Goal: Transaction & Acquisition: Purchase product/service

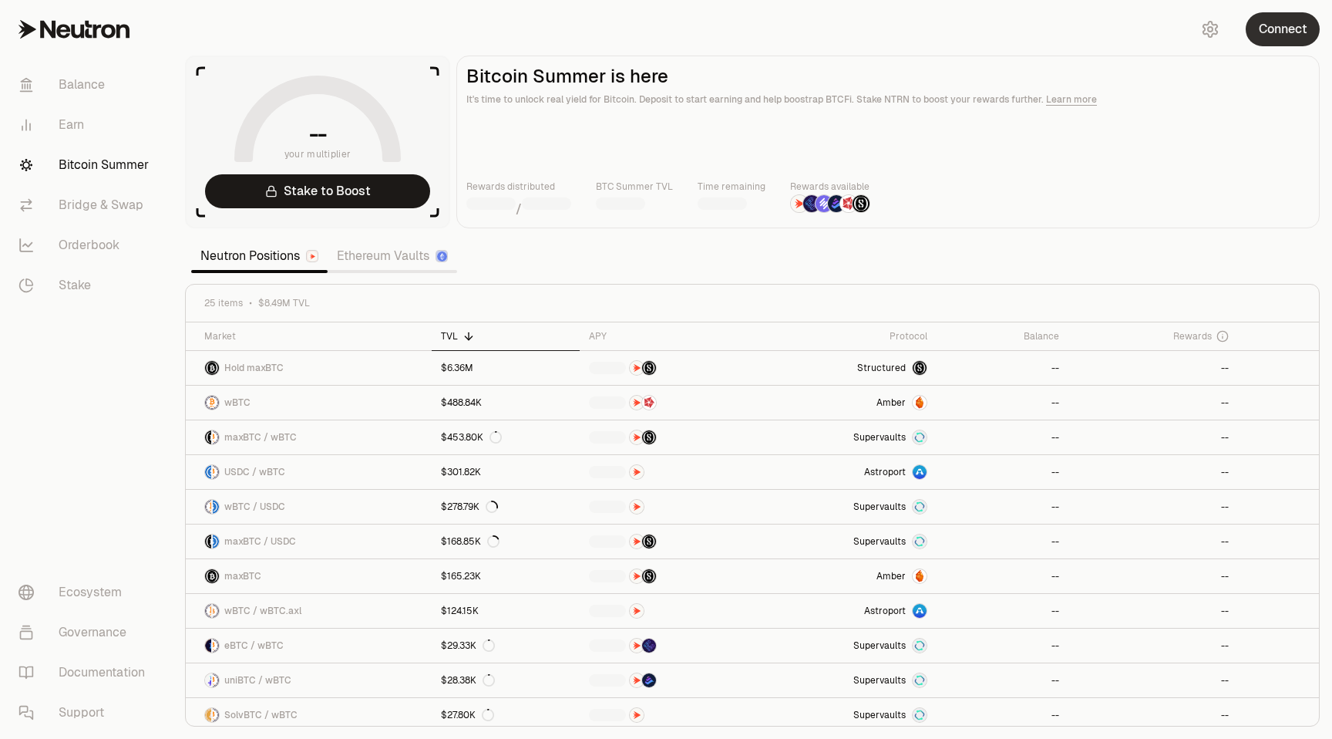
click at [1276, 30] on button "Connect" at bounding box center [1283, 29] width 74 height 34
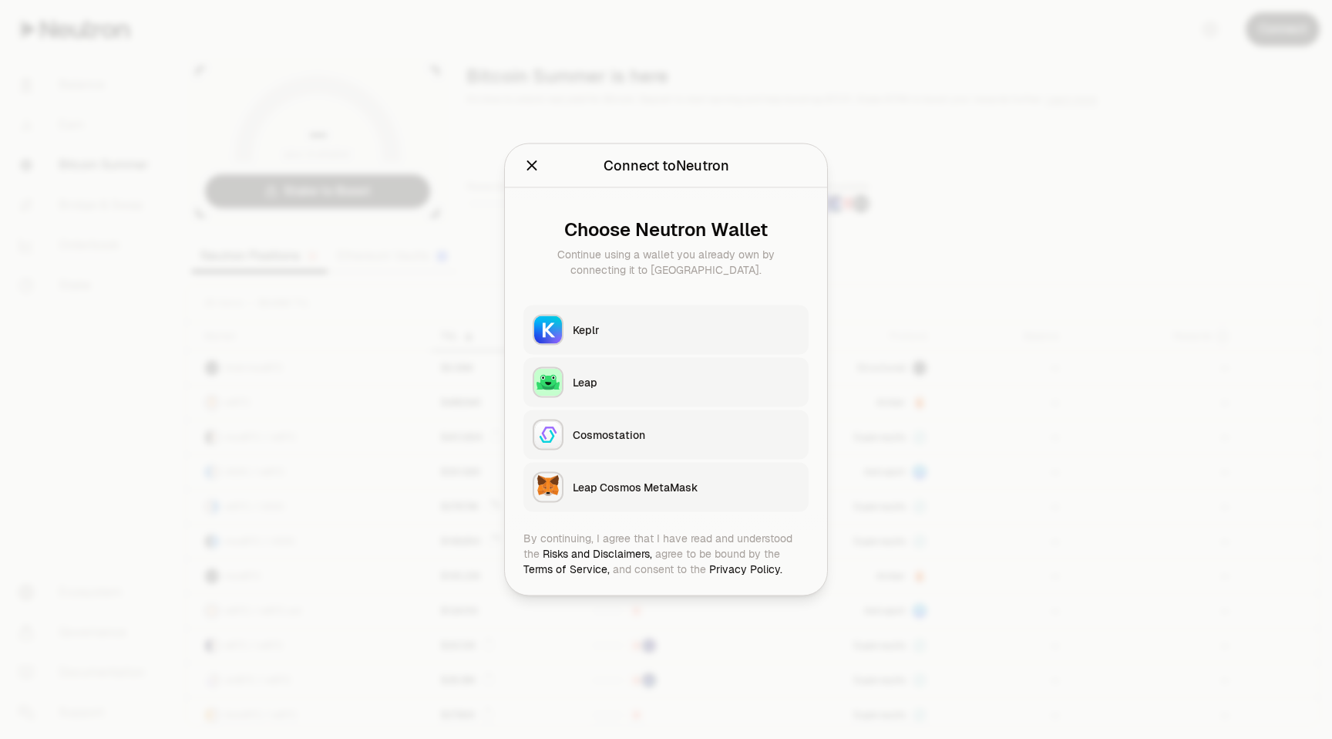
click at [647, 323] on div "Keplr" at bounding box center [686, 329] width 227 height 15
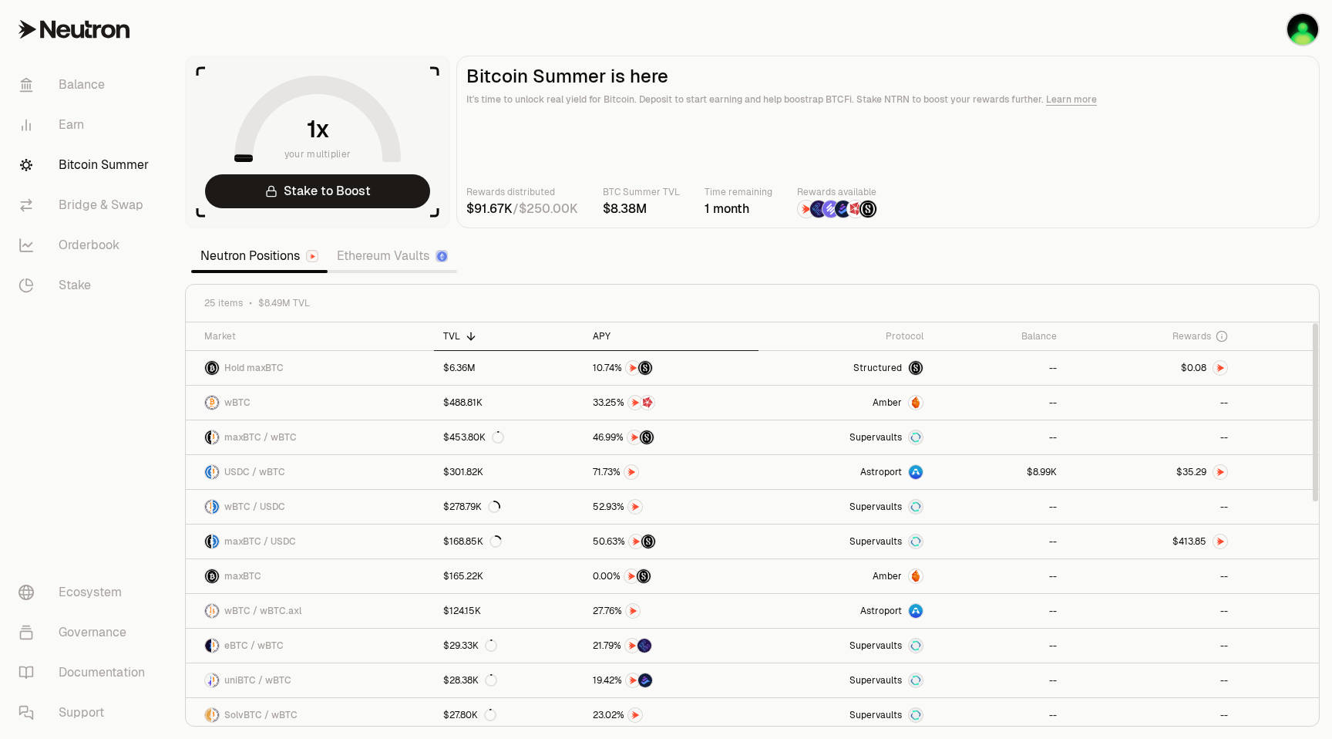
click at [606, 334] on div "APY" at bounding box center [671, 336] width 156 height 12
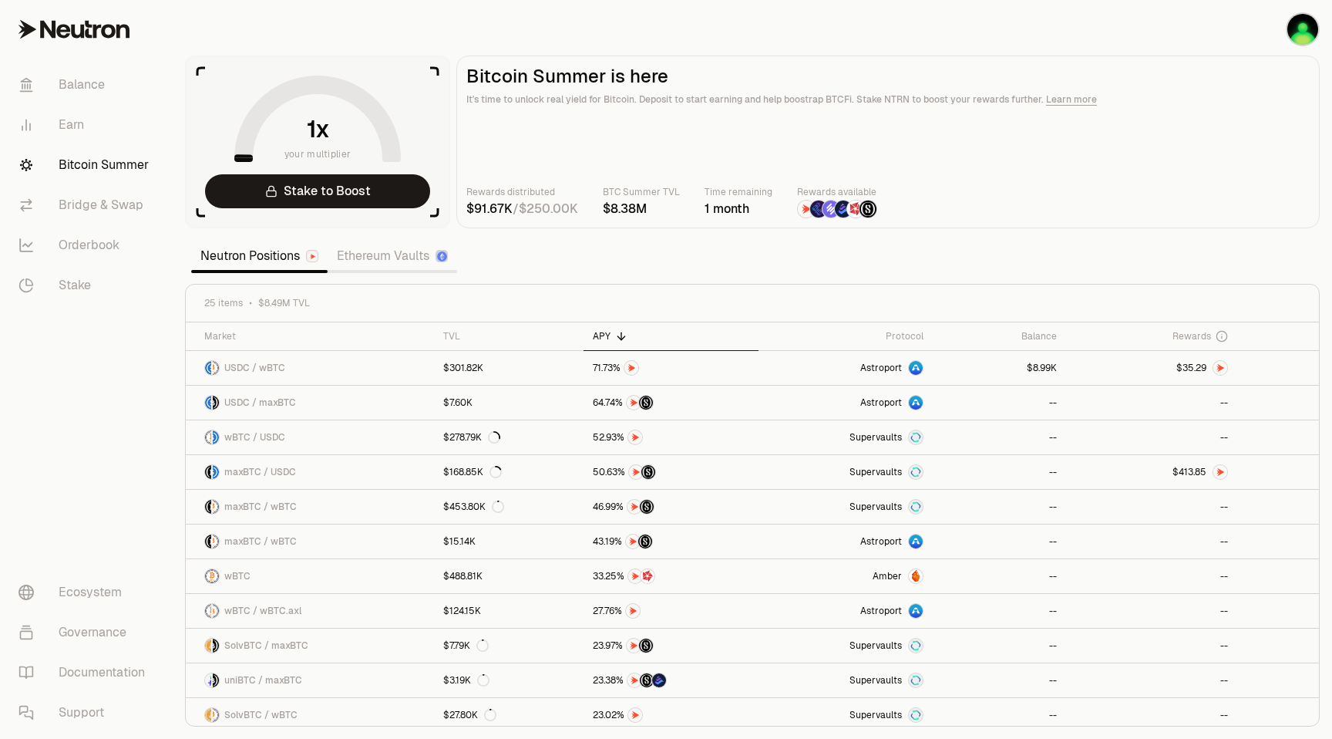
click at [400, 258] on link "Ethereum Vaults" at bounding box center [393, 256] width 130 height 31
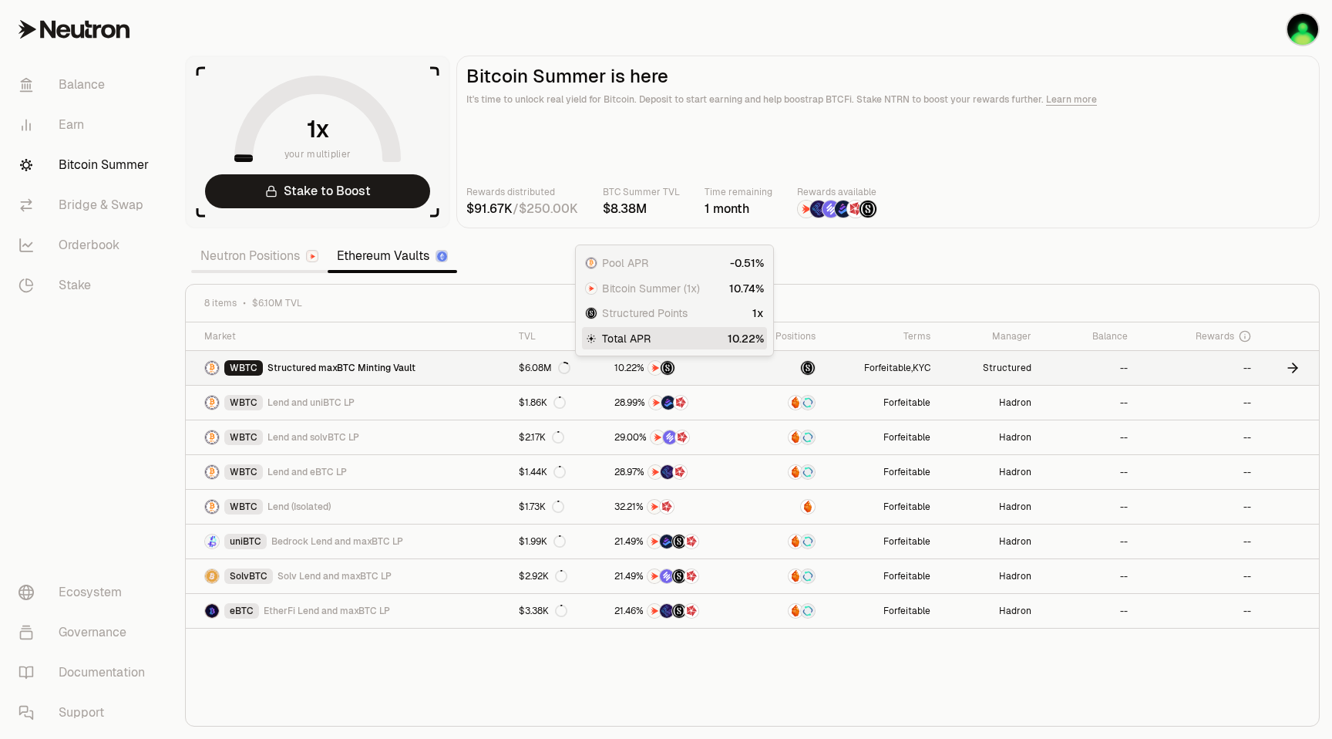
click at [661, 369] on img at bounding box center [668, 368] width 14 height 14
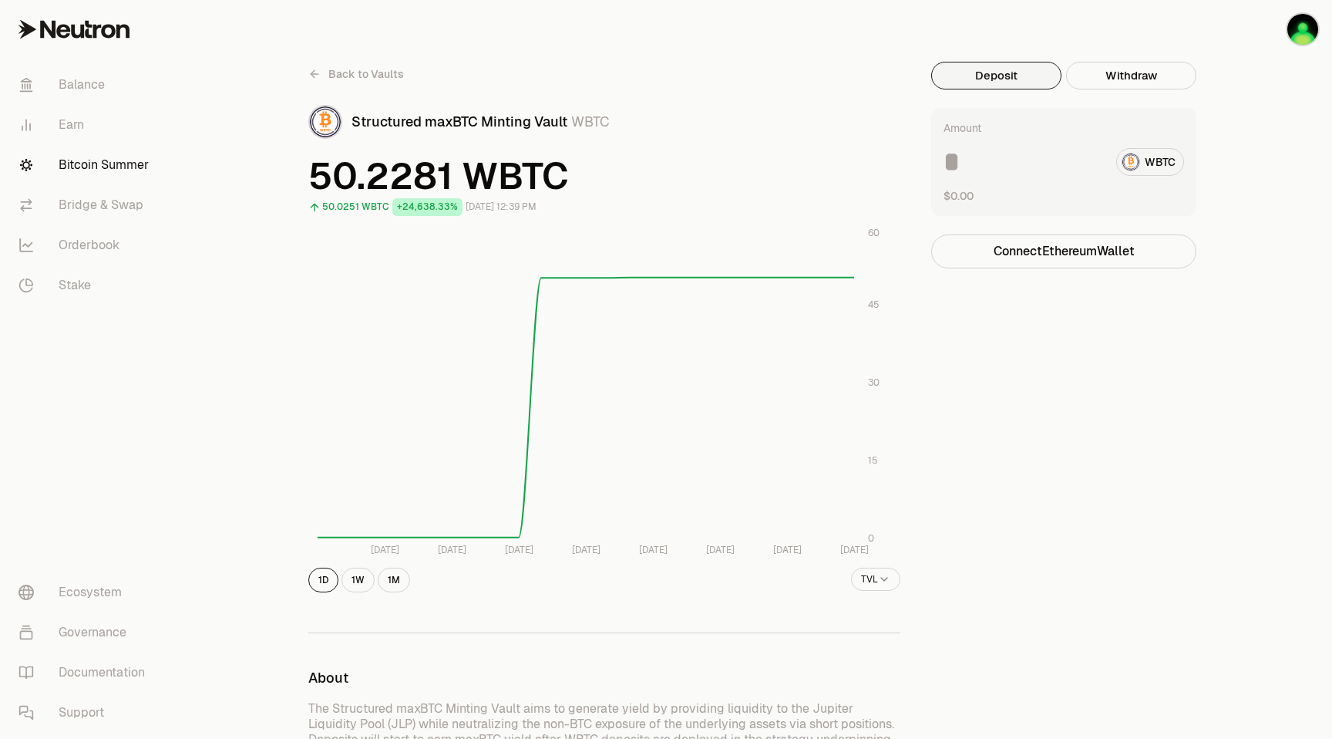
click at [372, 71] on span "Back to Vaults" at bounding box center [366, 73] width 76 height 15
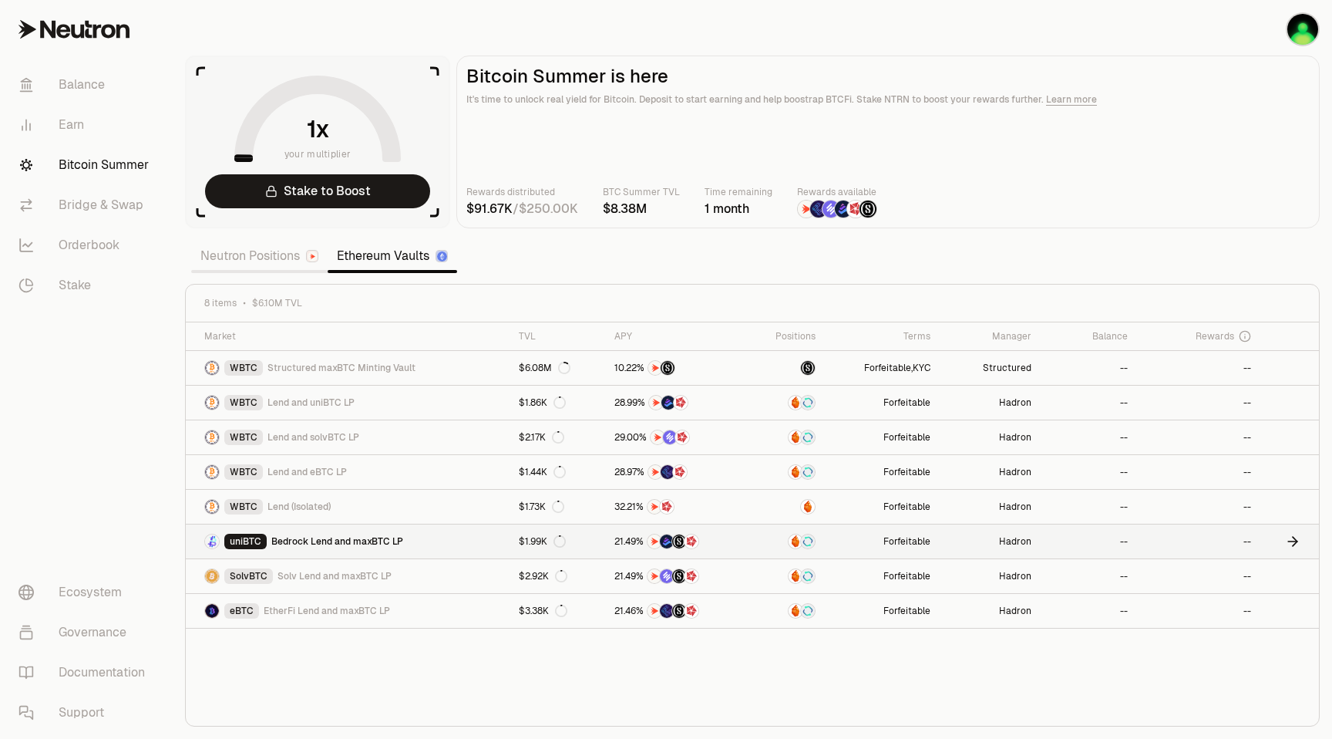
click at [334, 543] on span "Bedrock Lend and maxBTC LP" at bounding box center [337, 541] width 132 height 12
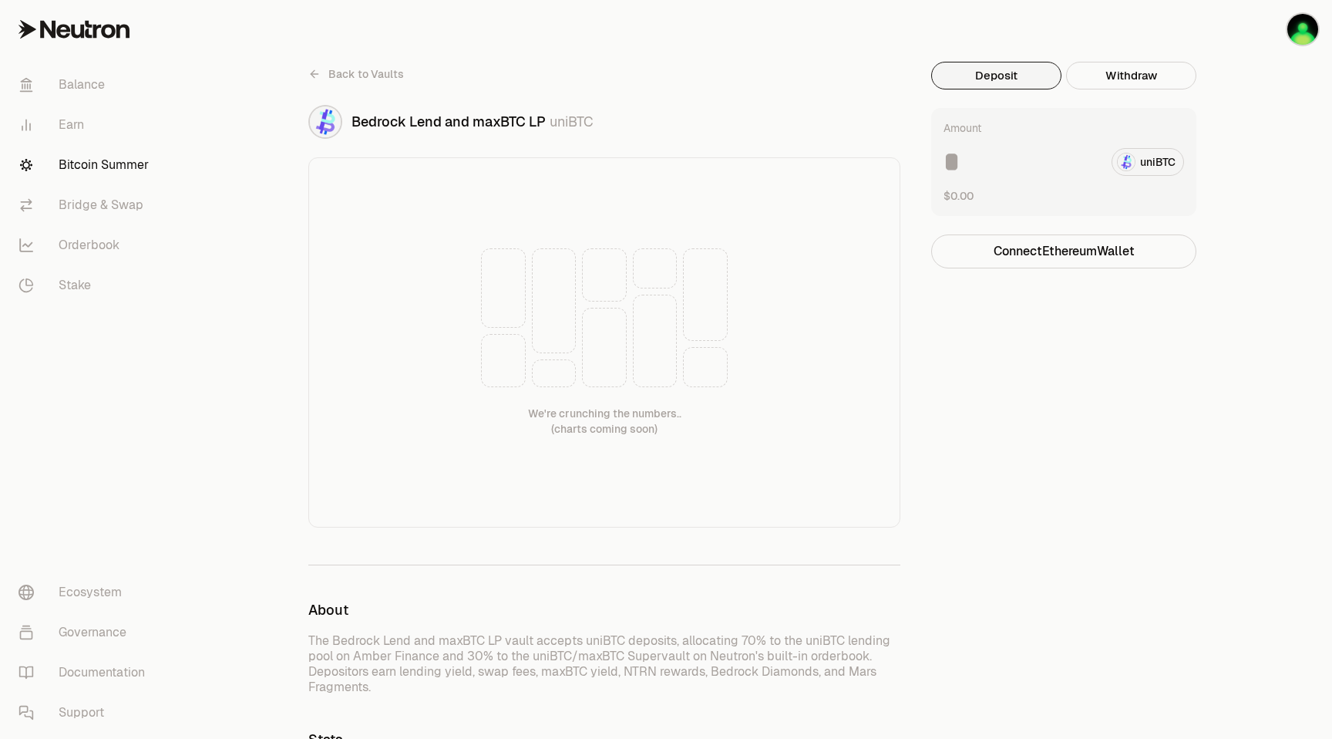
click at [1150, 163] on div "uniBTC" at bounding box center [1064, 162] width 241 height 28
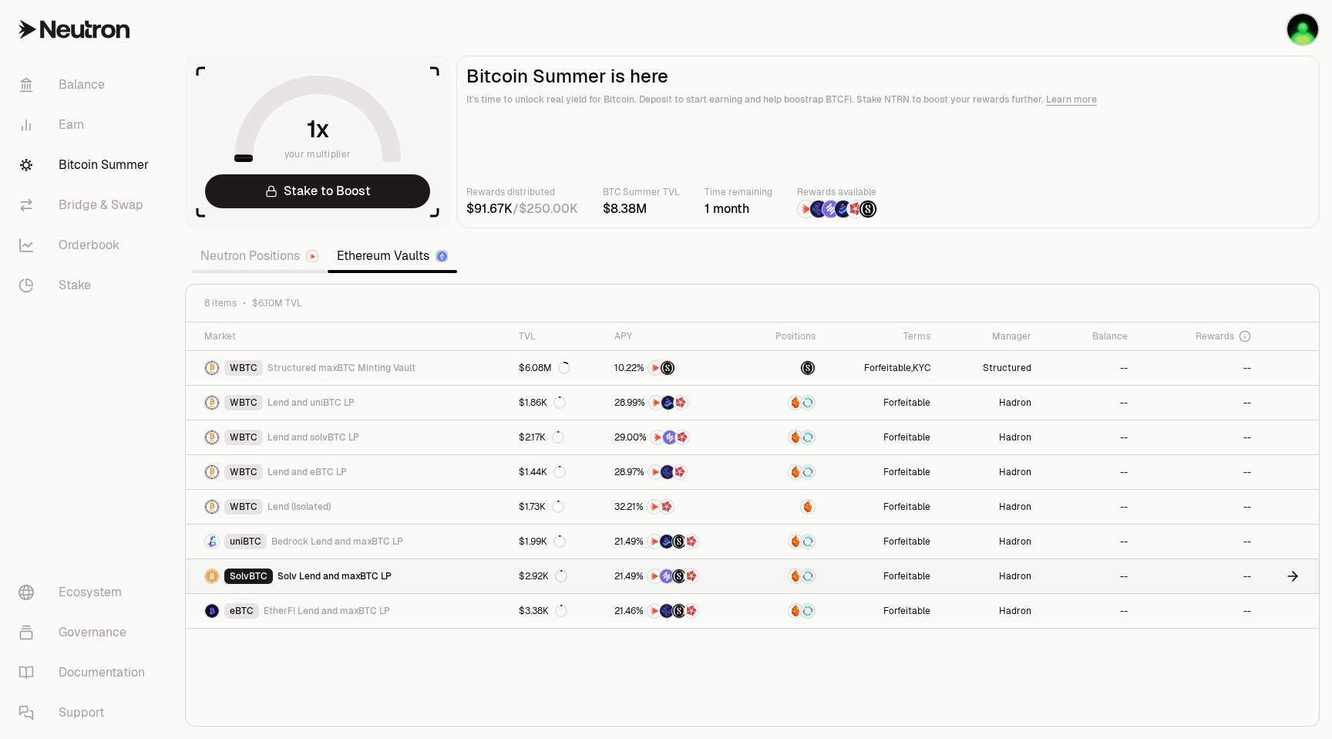
click at [323, 577] on span "Solv Lend and maxBTC LP" at bounding box center [335, 576] width 114 height 12
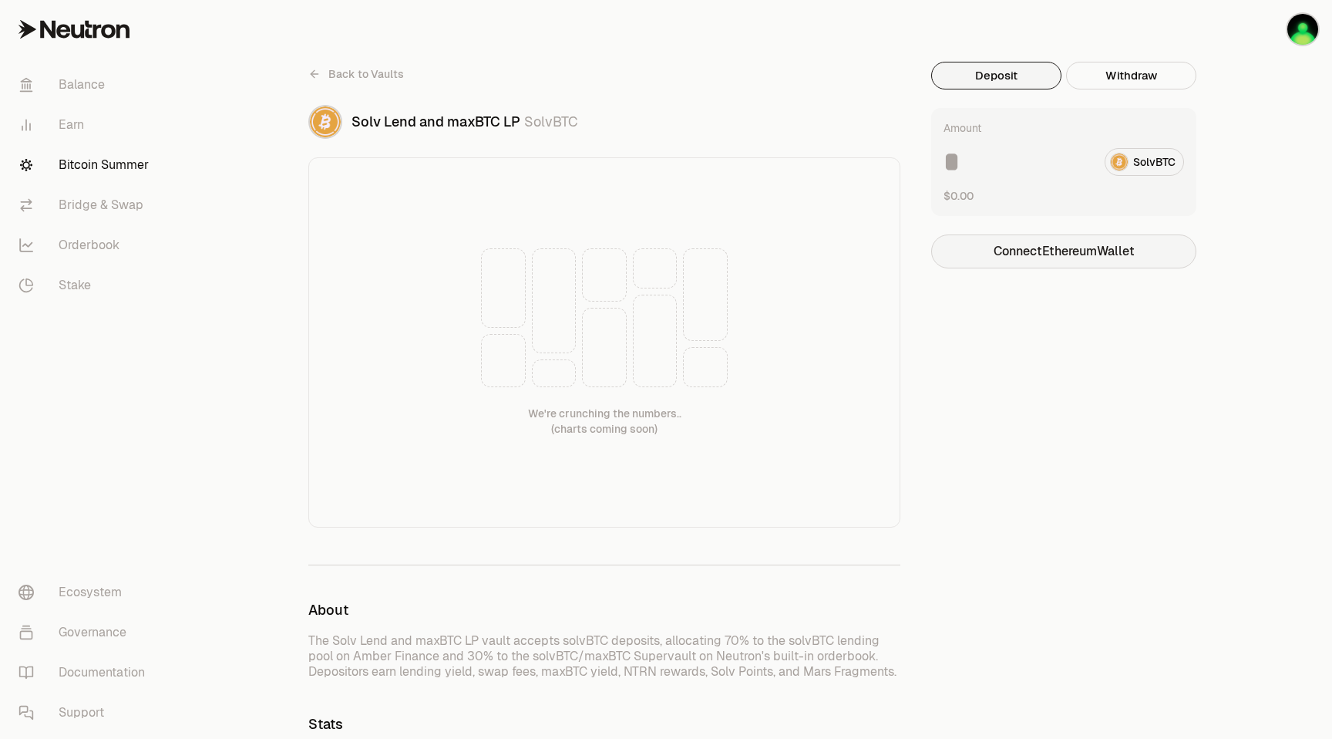
click at [1086, 254] on button "Connect Ethereum Wallet" at bounding box center [1063, 251] width 265 height 34
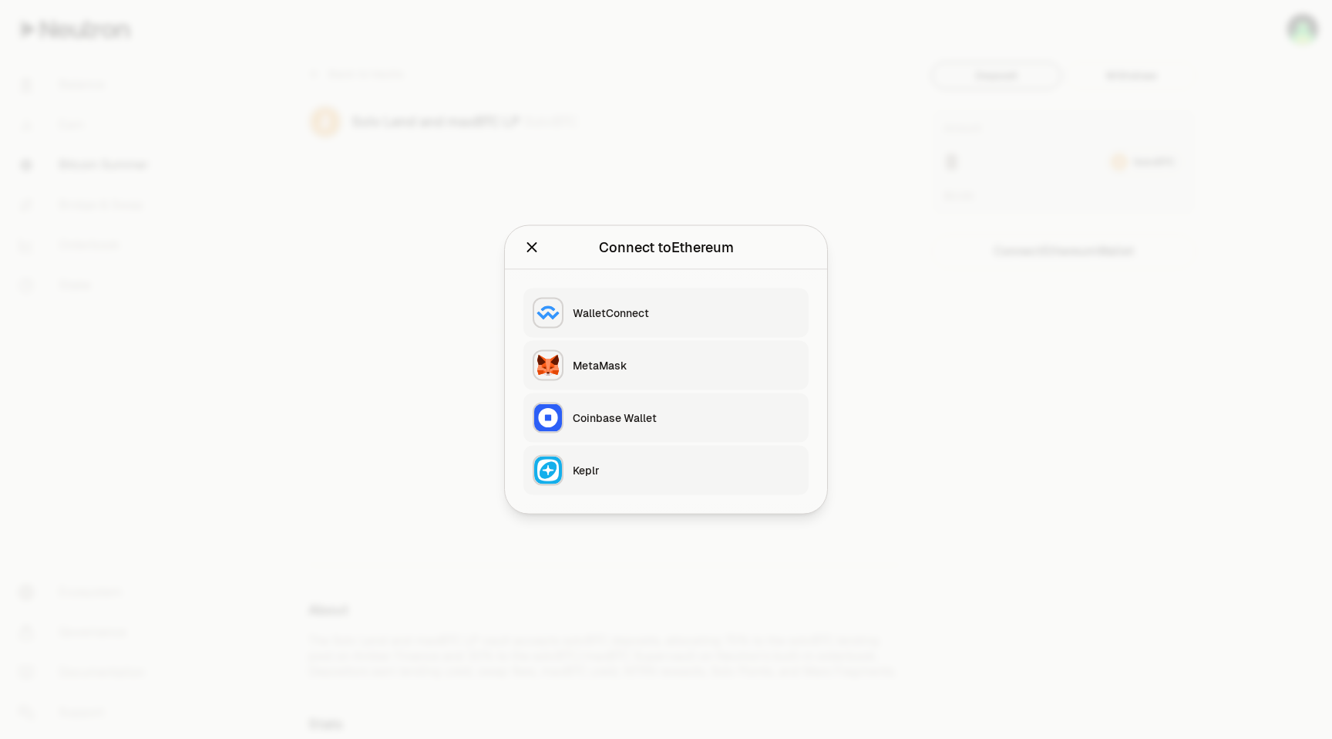
click at [655, 364] on div "MetaMask" at bounding box center [686, 365] width 227 height 15
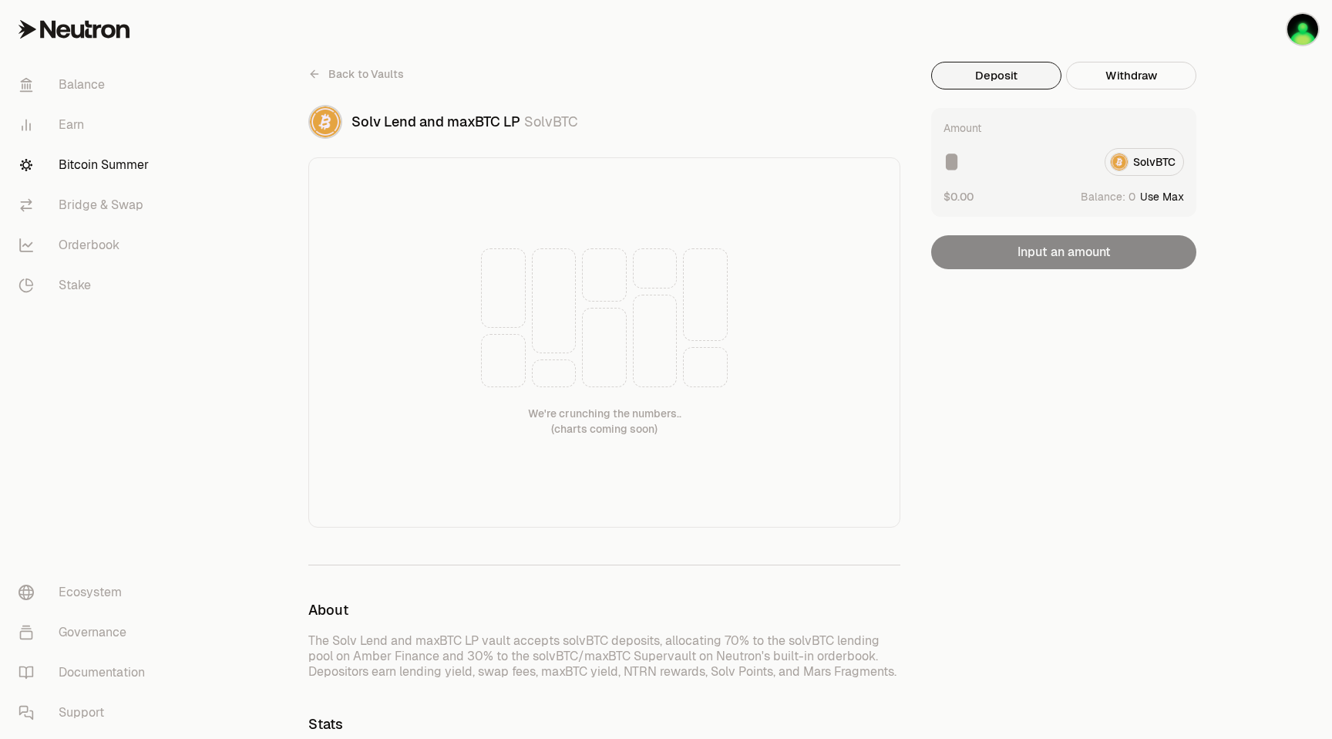
click at [369, 75] on span "Back to Vaults" at bounding box center [366, 73] width 76 height 15
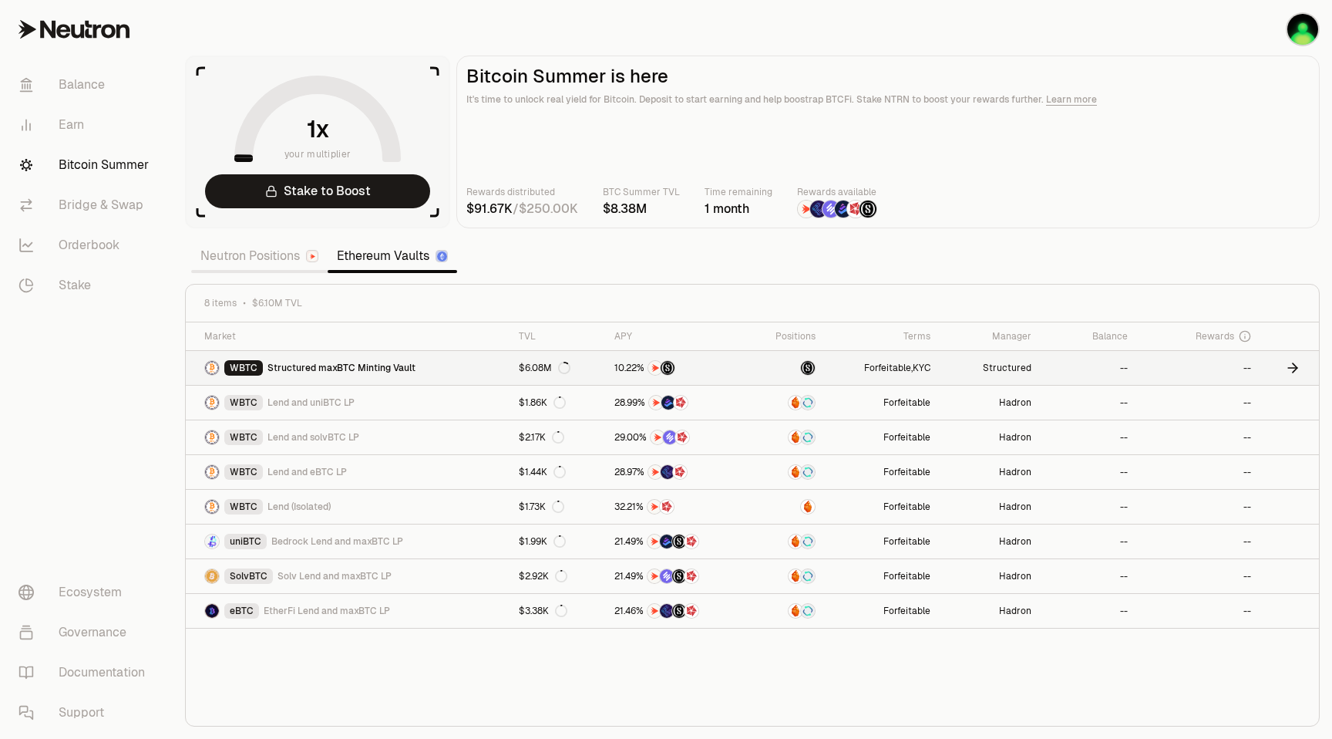
click at [310, 369] on span "Structured maxBTC Minting Vault" at bounding box center [342, 368] width 148 height 12
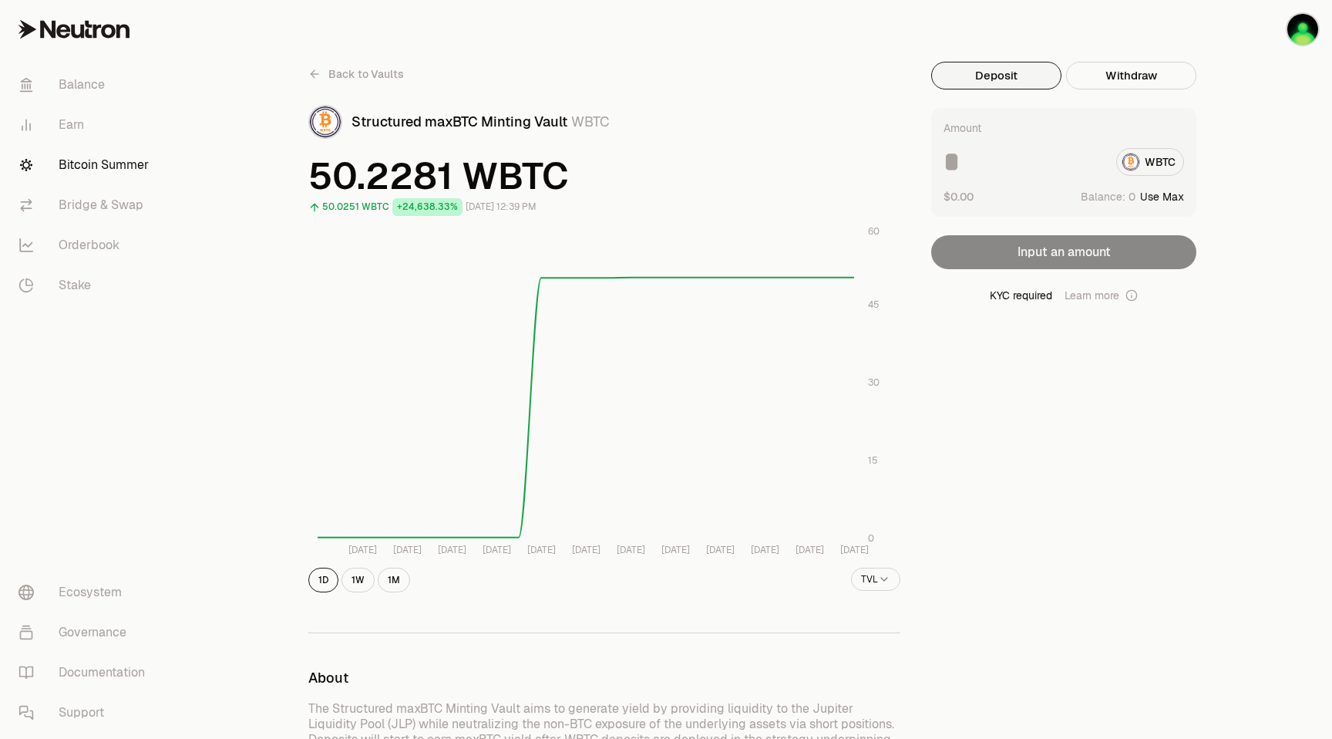
click at [1147, 199] on button "Use Max" at bounding box center [1162, 196] width 44 height 15
type input "*"
click at [1143, 196] on button "Using Max" at bounding box center [1158, 196] width 52 height 15
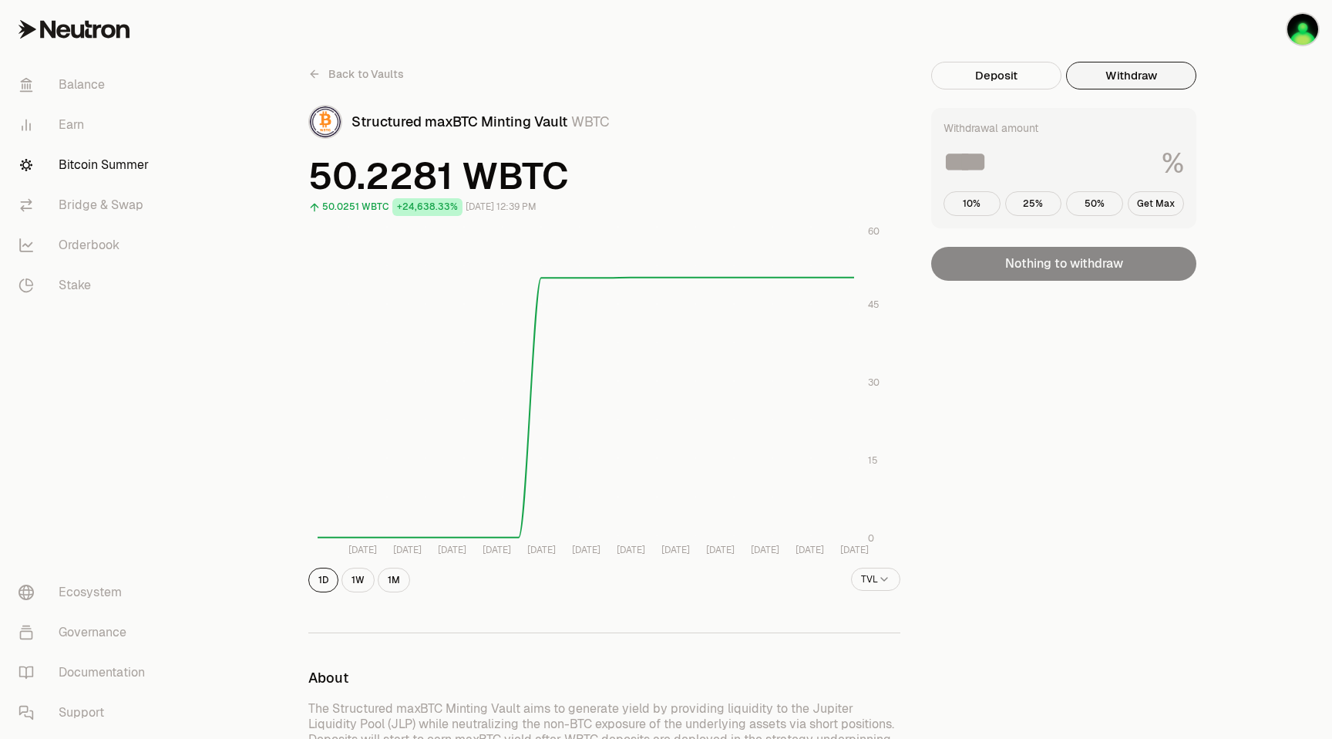
click at [1144, 75] on button "Withdraw" at bounding box center [1131, 76] width 130 height 28
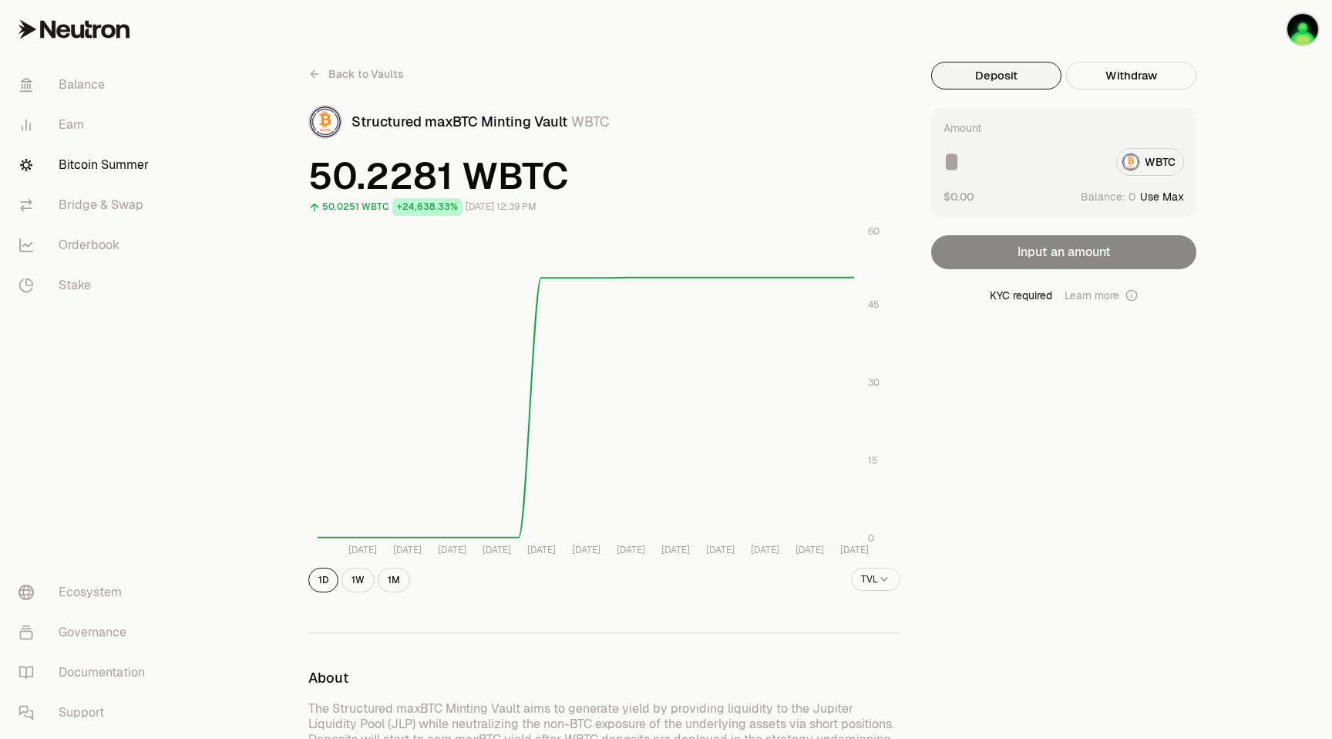
click at [1000, 72] on button "Deposit" at bounding box center [996, 76] width 130 height 28
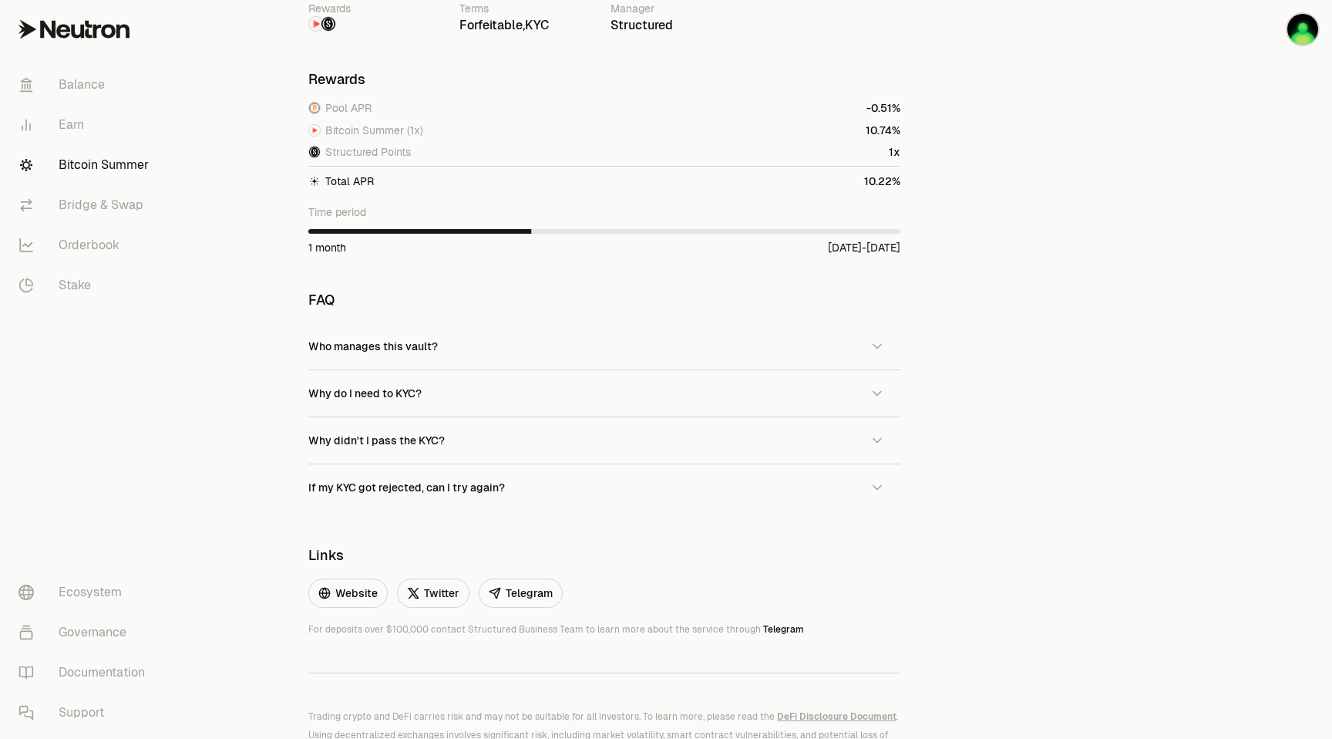
scroll to position [961, 0]
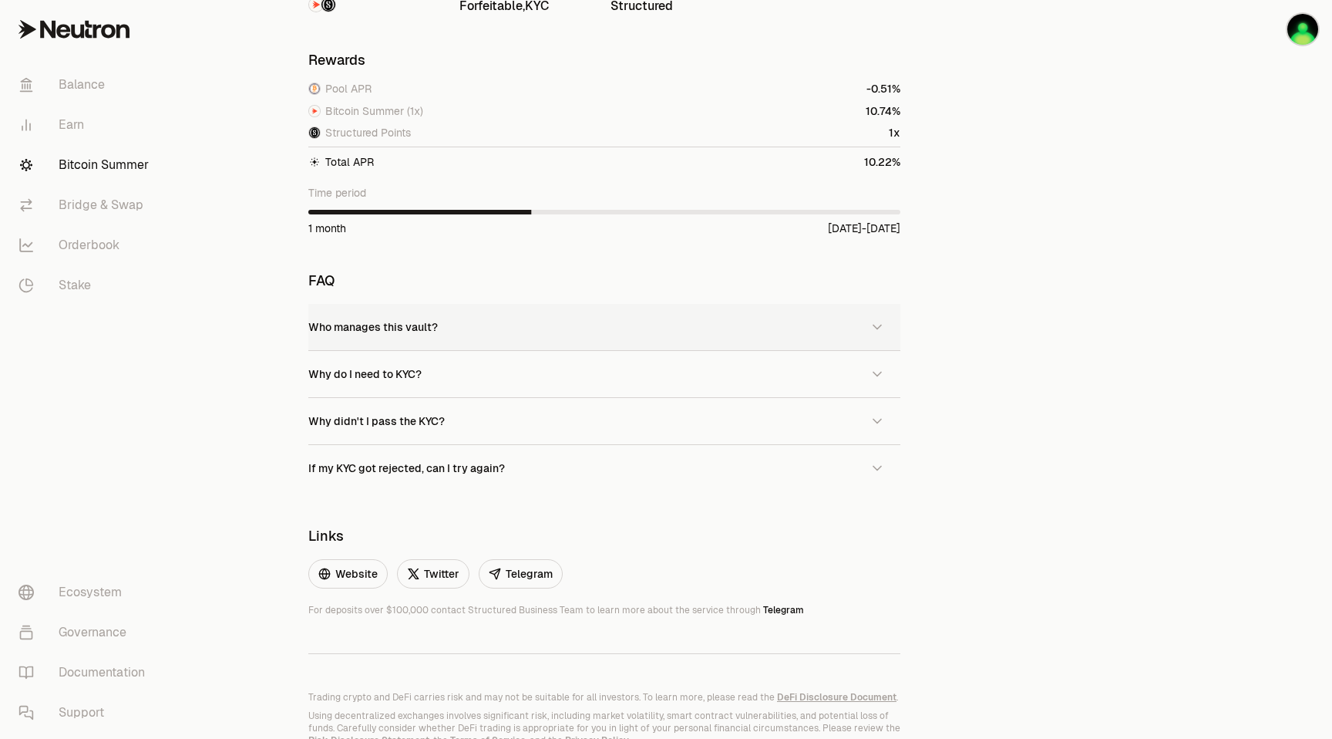
click at [552, 315] on button "Who manages this vault?" at bounding box center [604, 327] width 592 height 46
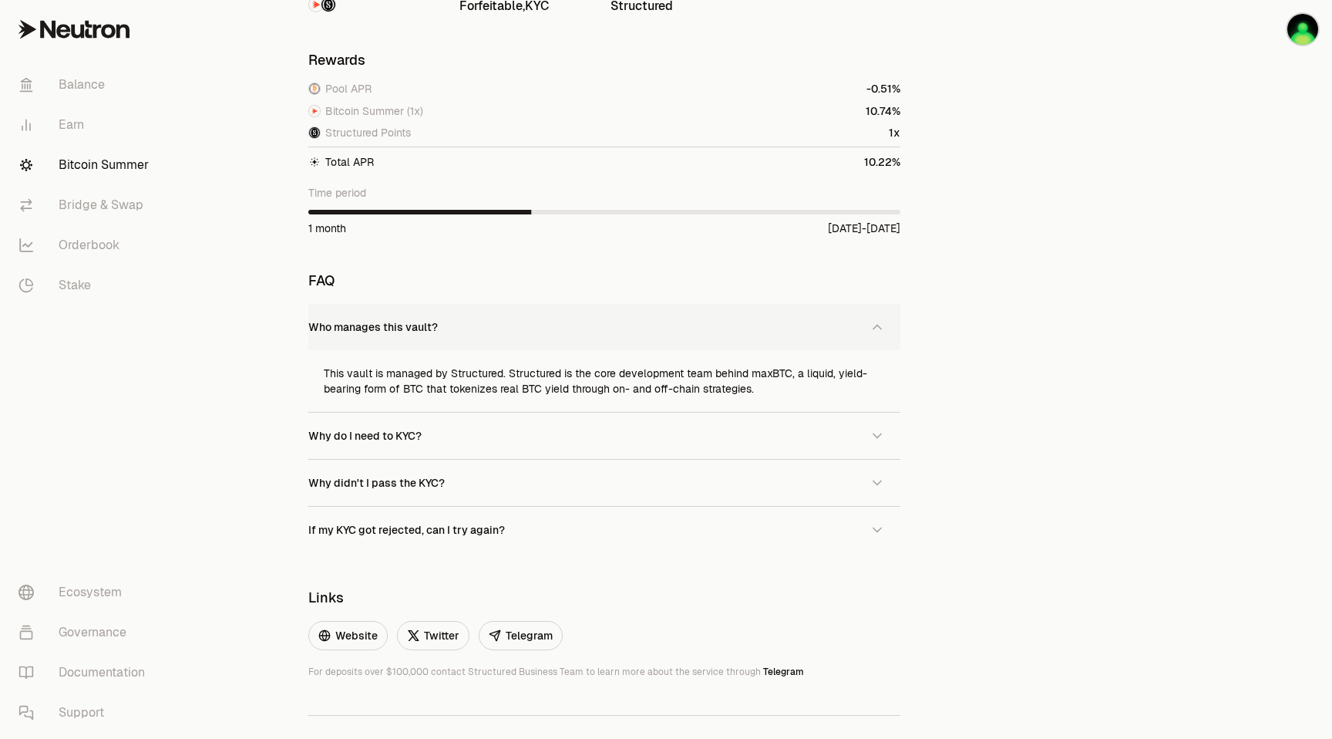
click at [552, 315] on button "Who manages this vault?" at bounding box center [604, 327] width 592 height 46
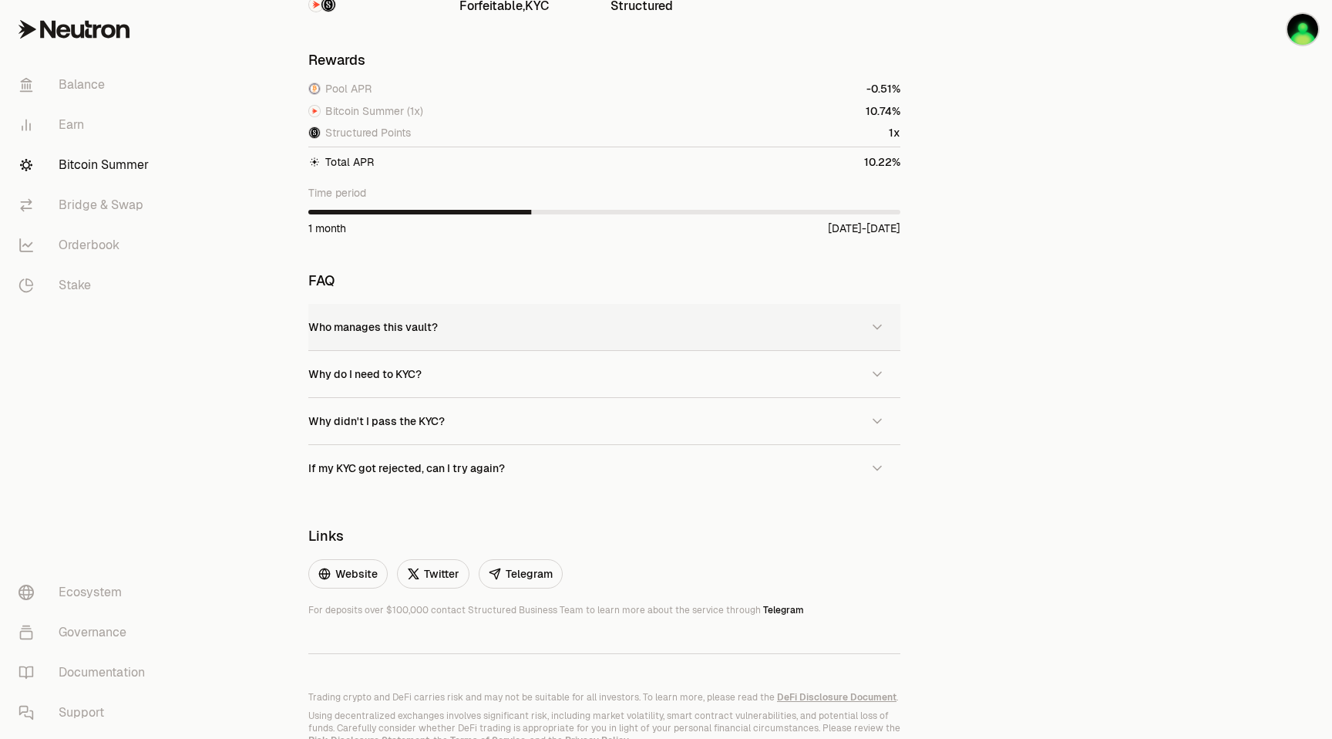
click at [552, 315] on button "Who manages this vault?" at bounding box center [604, 327] width 592 height 46
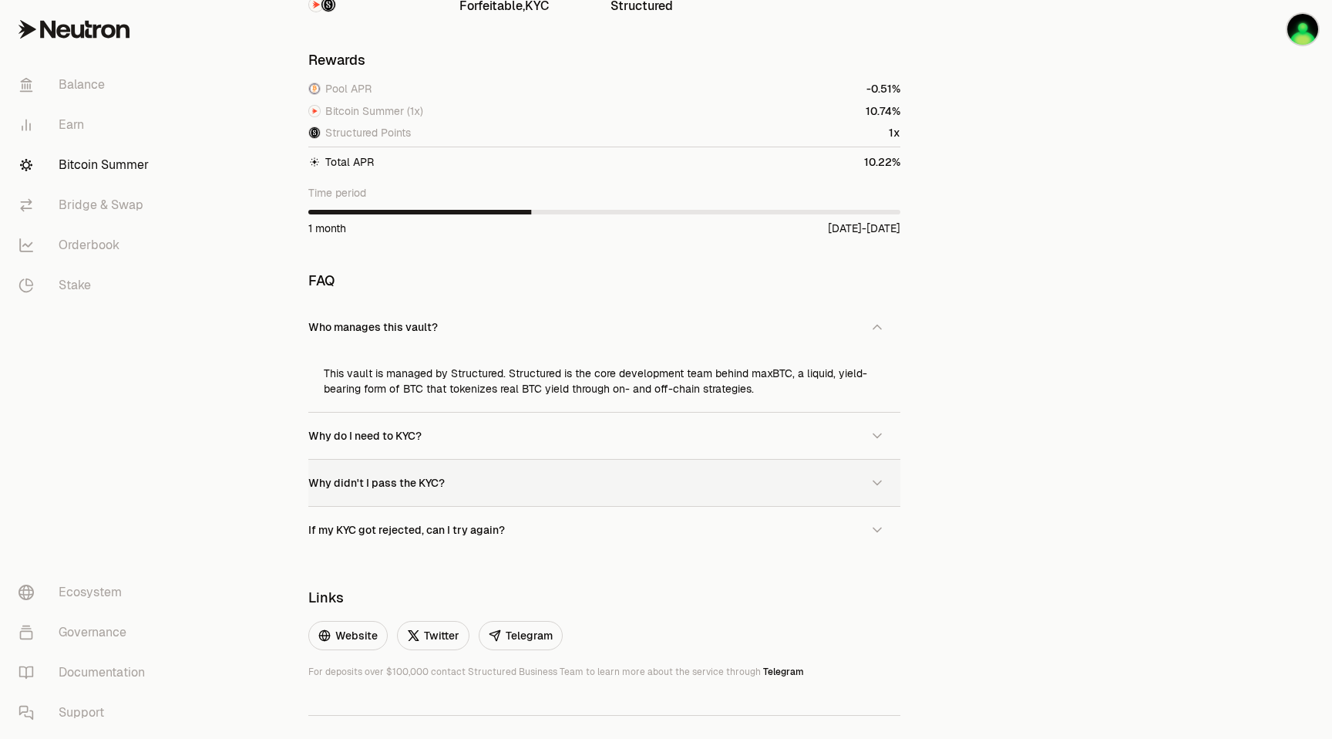
click at [613, 483] on button "Why didn't I pass the KYC?" at bounding box center [604, 483] width 592 height 46
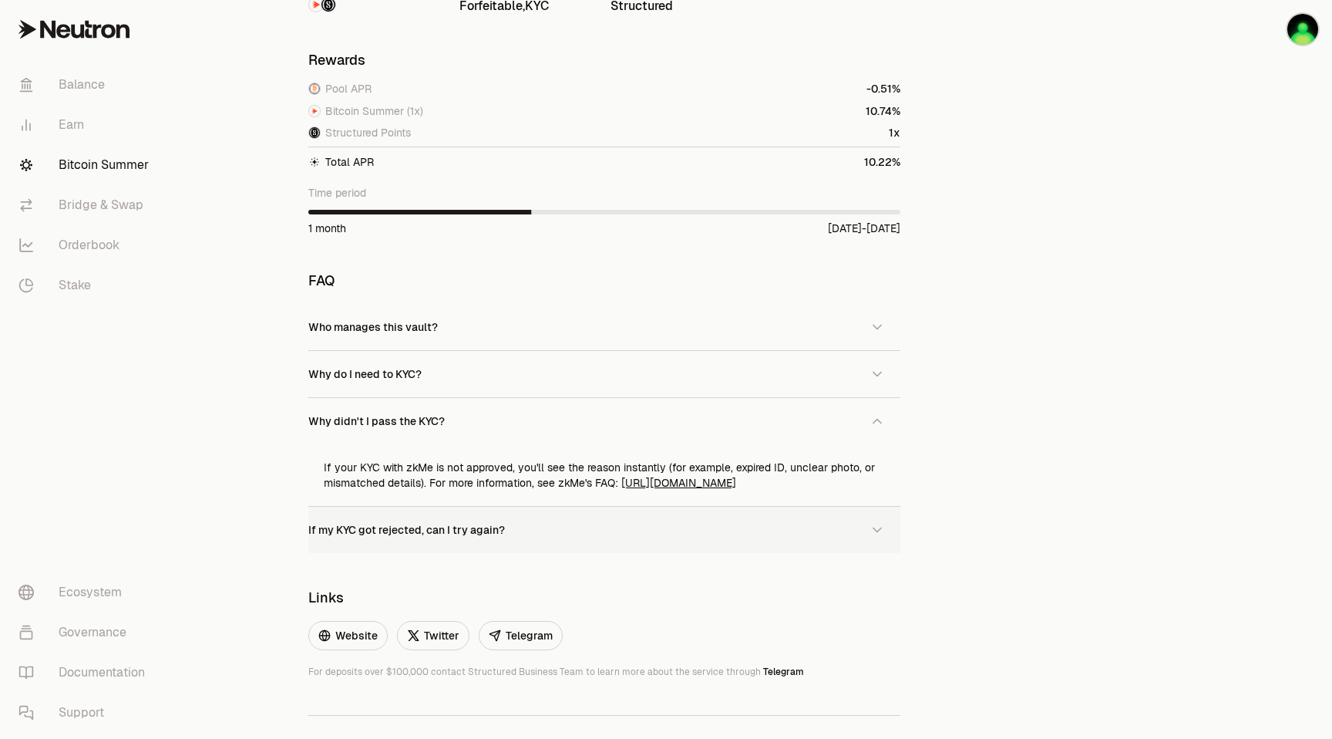
click at [604, 527] on button "If my KYC got rejected, can I try again?" at bounding box center [604, 530] width 592 height 46
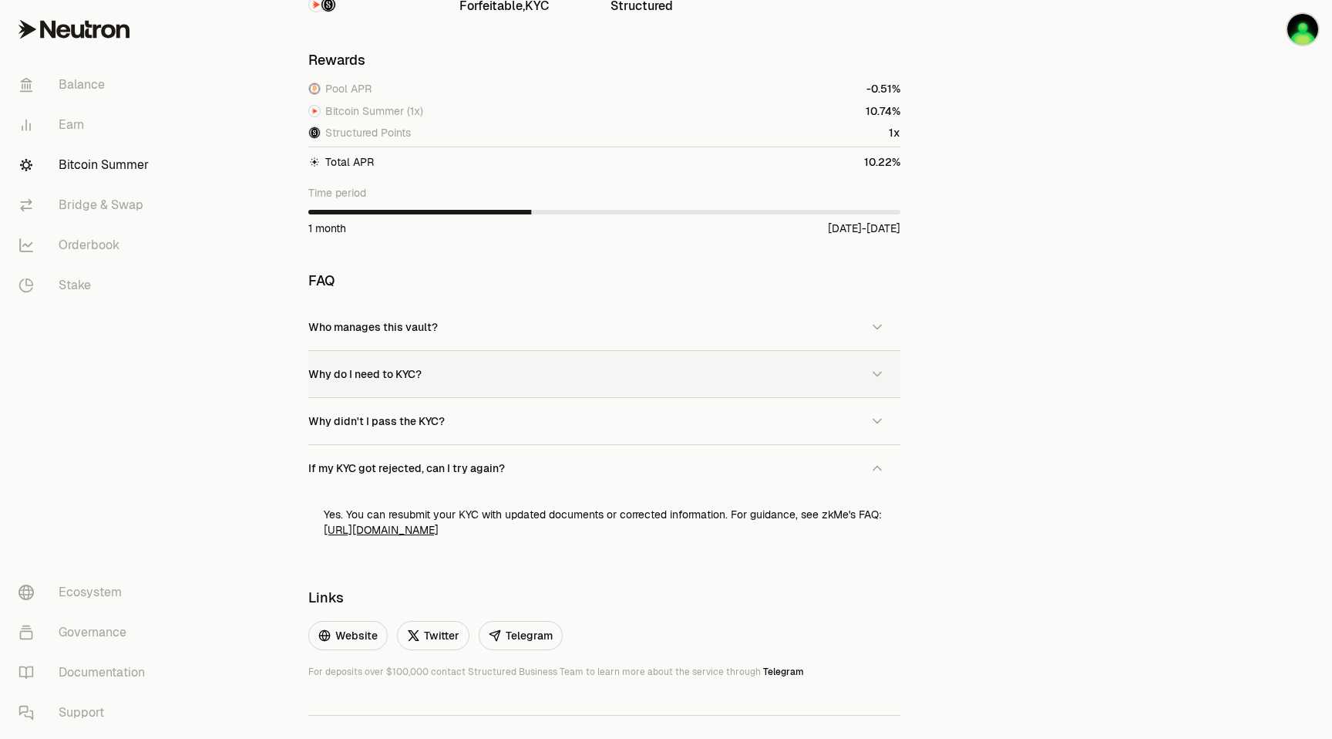
click at [605, 374] on button "Why do I need to KYC?" at bounding box center [604, 374] width 592 height 46
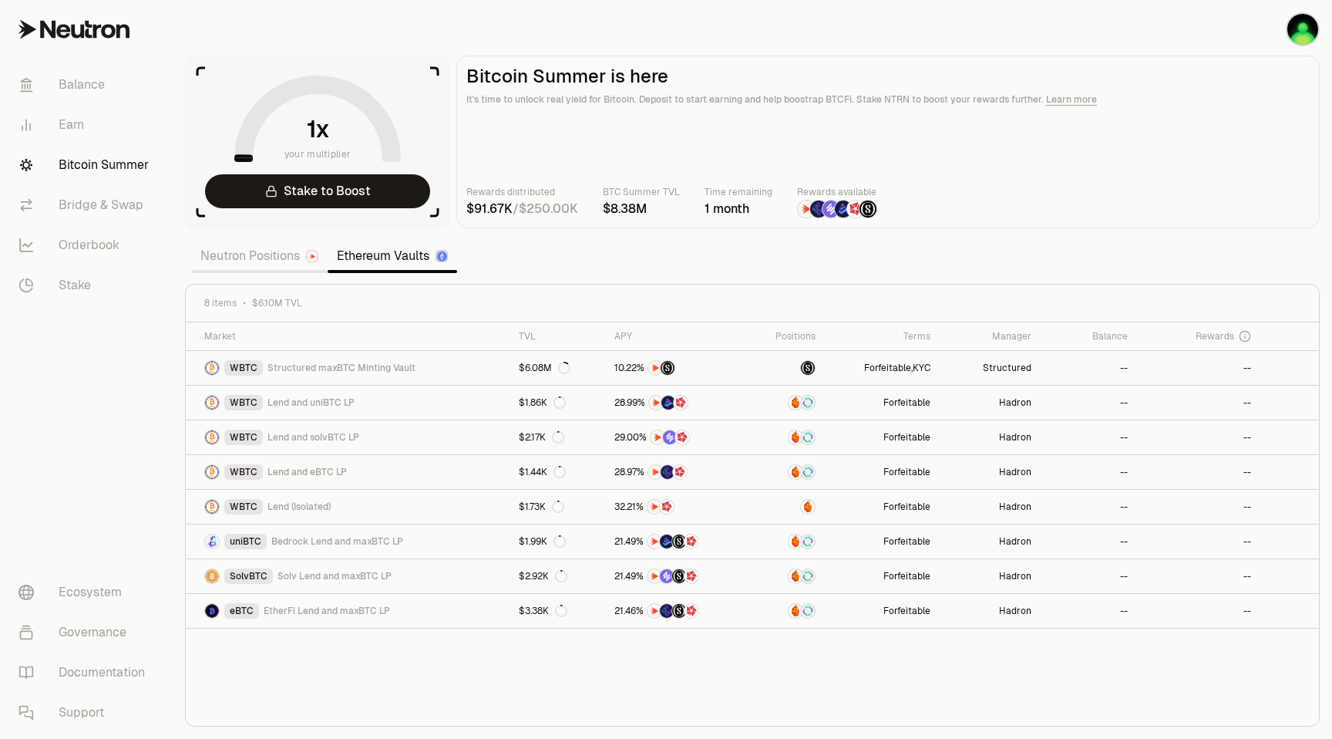
click at [377, 251] on link "Ethereum Vaults" at bounding box center [393, 256] width 130 height 31
click at [629, 332] on div "APY" at bounding box center [676, 336] width 122 height 12
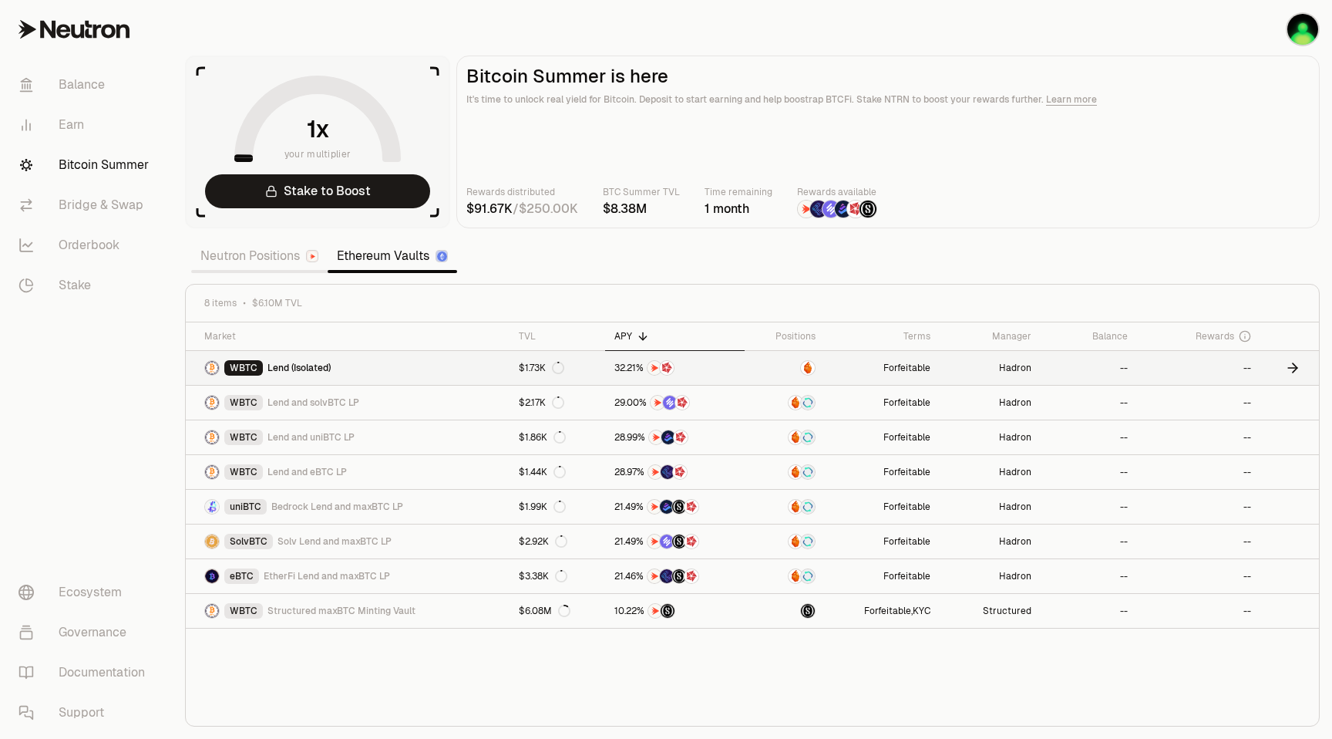
click at [301, 369] on span "Lend (Isolated)" at bounding box center [299, 368] width 63 height 12
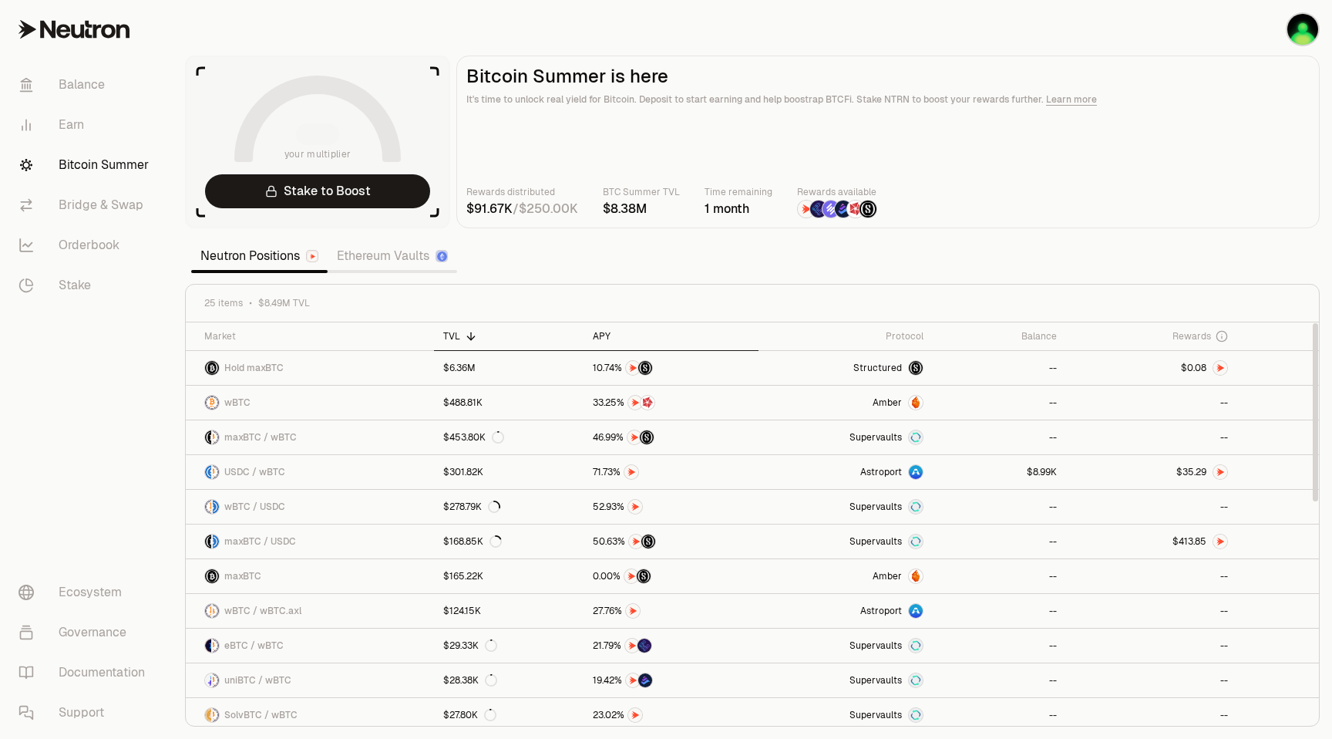
click at [601, 334] on div "APY" at bounding box center [671, 336] width 156 height 12
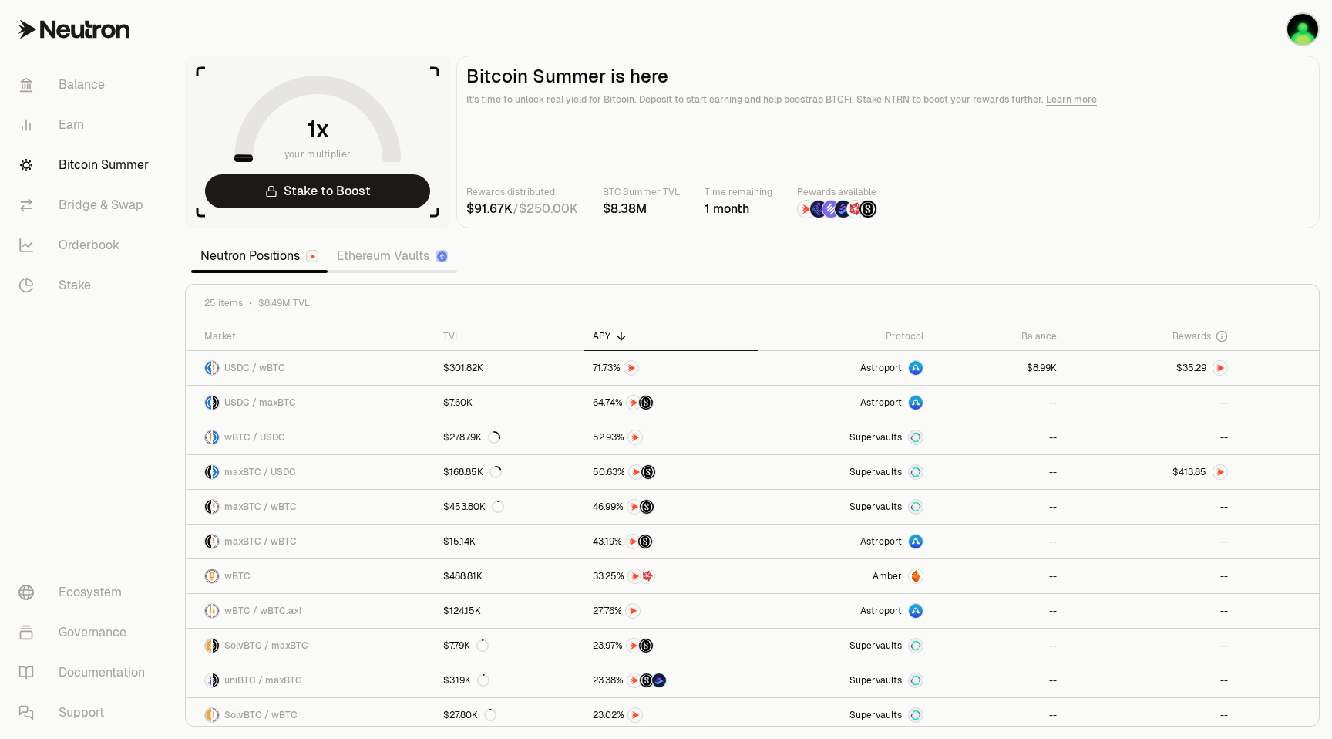
click at [399, 261] on link "Ethereum Vaults" at bounding box center [393, 256] width 130 height 31
